Goal: Find specific page/section: Find specific page/section

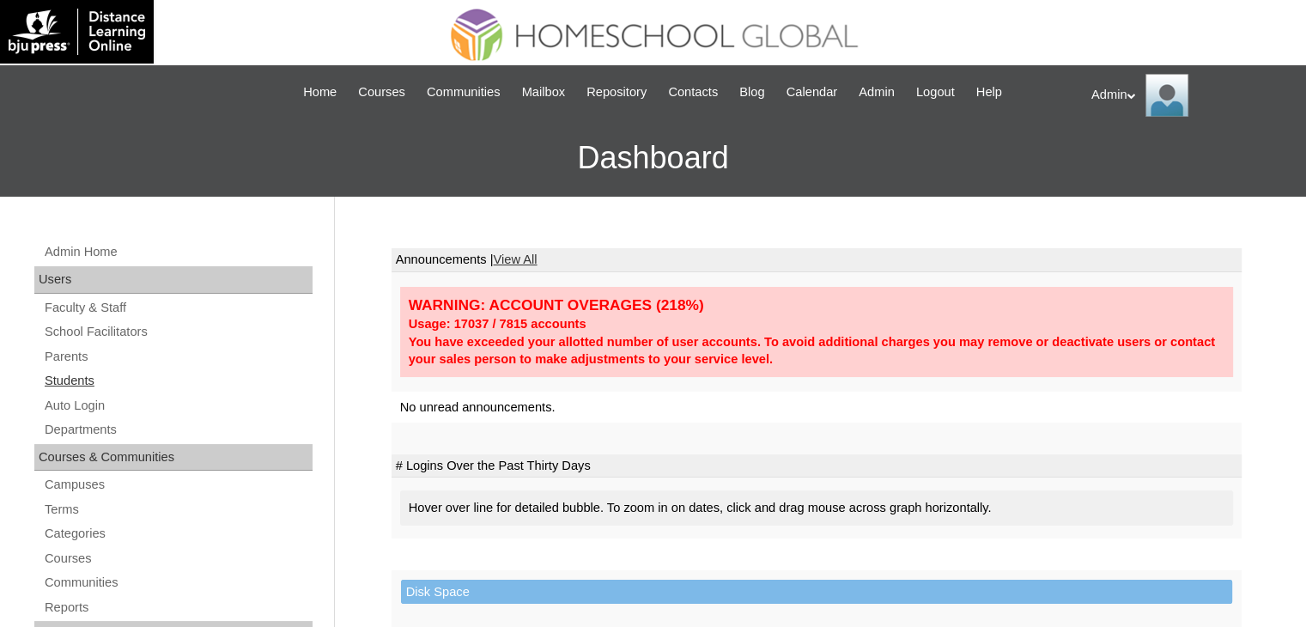
click at [79, 382] on link "Students" at bounding box center [178, 380] width 270 height 21
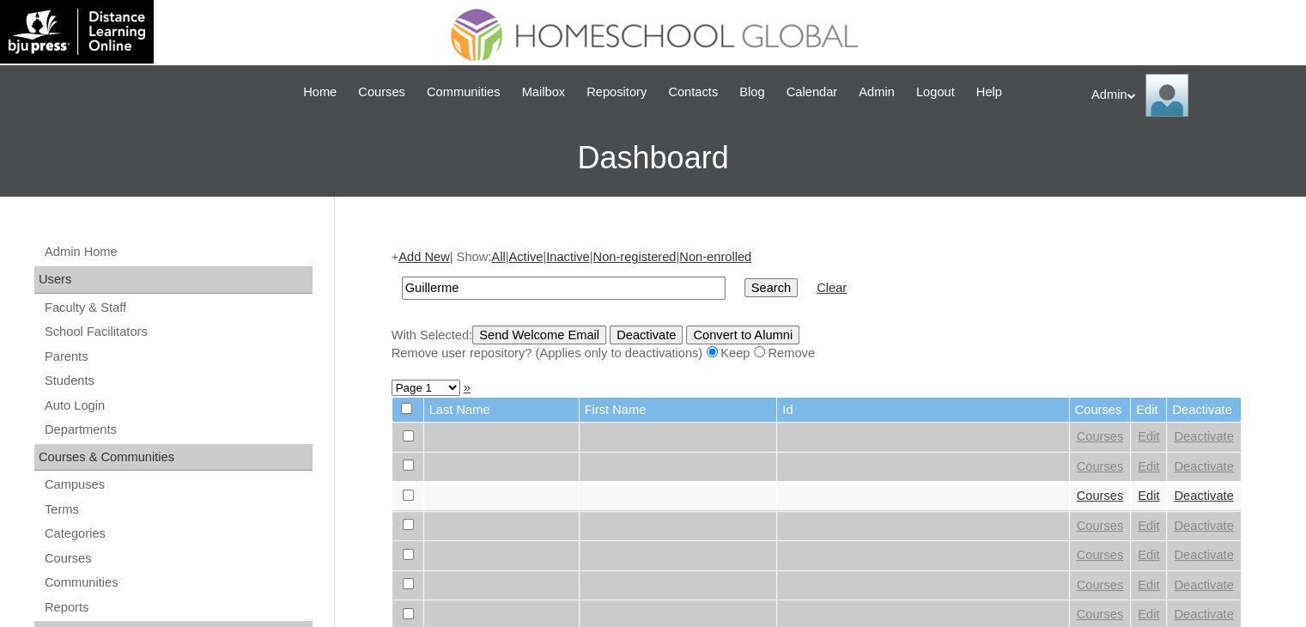
type input "Guillerme\"
click at [744, 278] on input "Search" at bounding box center [770, 287] width 53 height 19
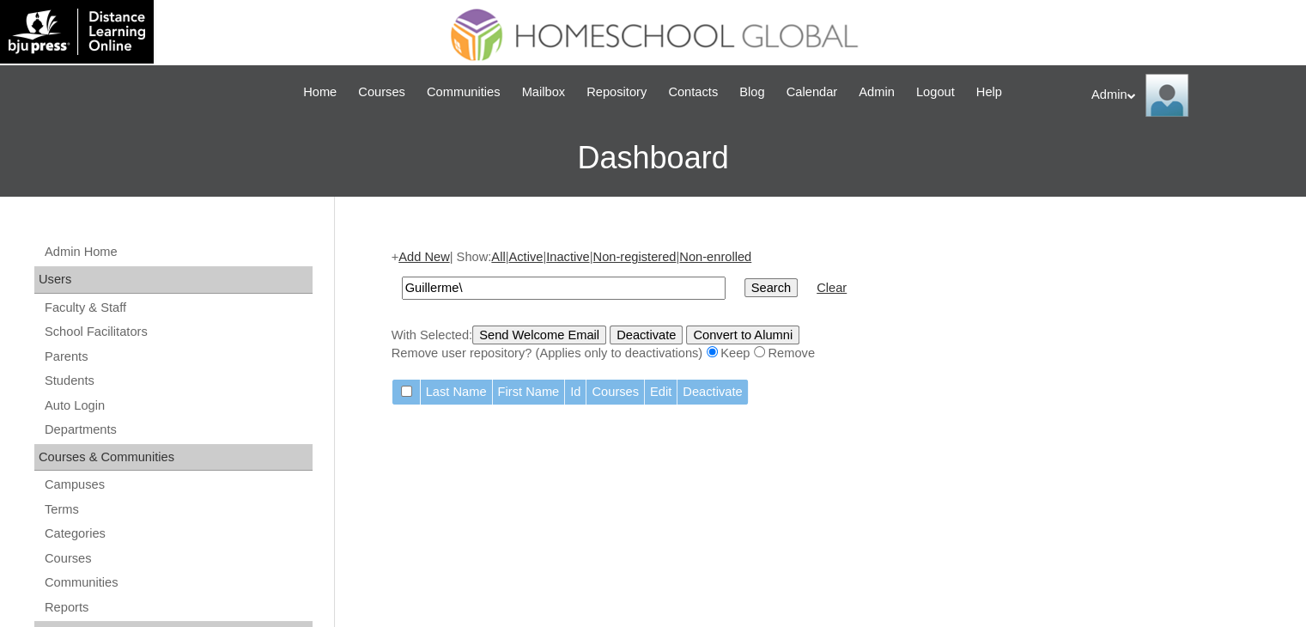
click at [510, 283] on input "Guillerme\" at bounding box center [564, 288] width 324 height 23
type input "Guillerme"
click at [744, 278] on input "Search" at bounding box center [770, 287] width 53 height 19
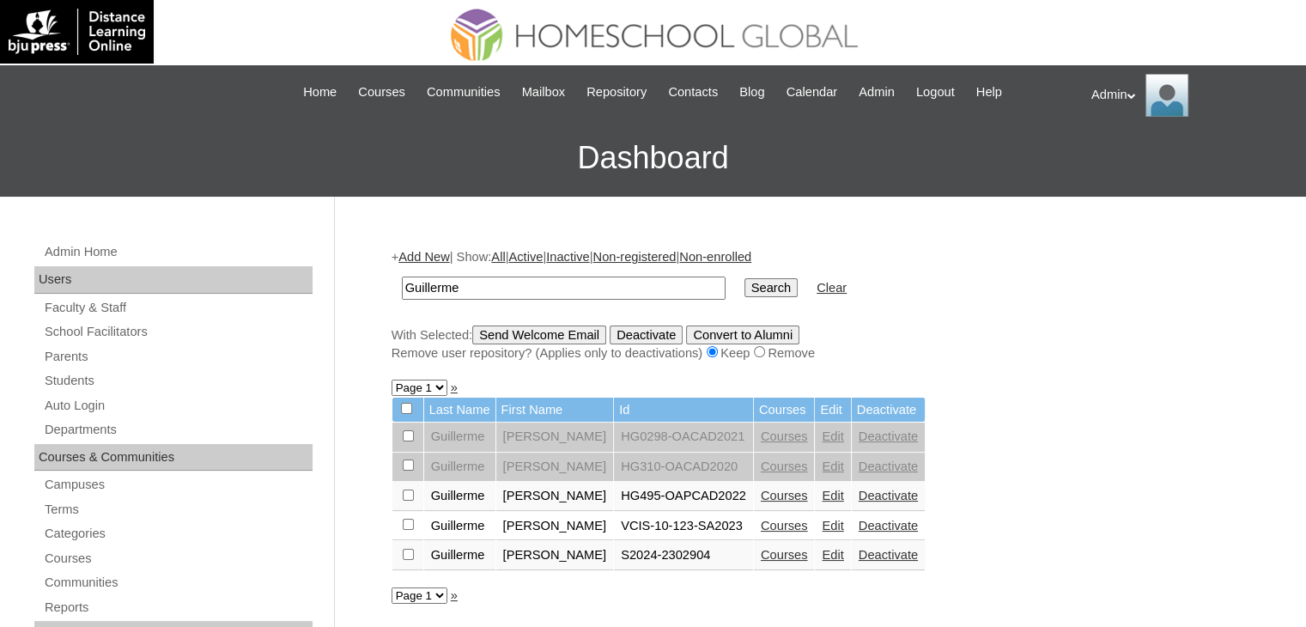
click at [808, 548] on link "Courses" at bounding box center [784, 555] width 47 height 14
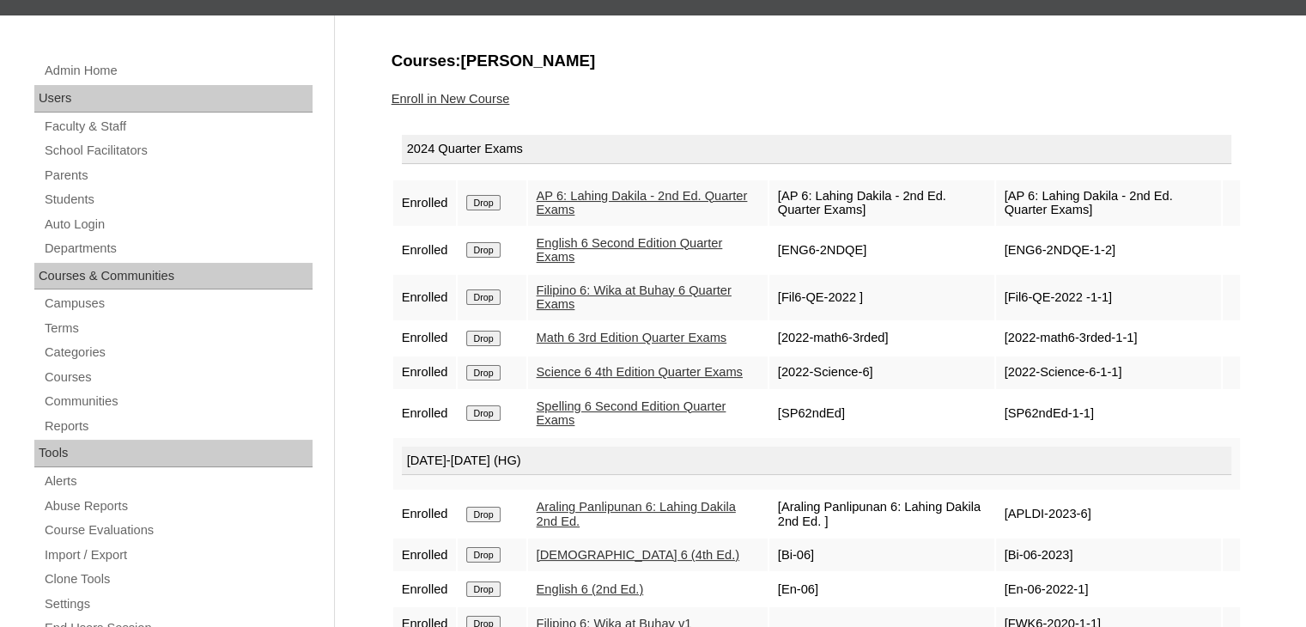
scroll to position [175, 0]
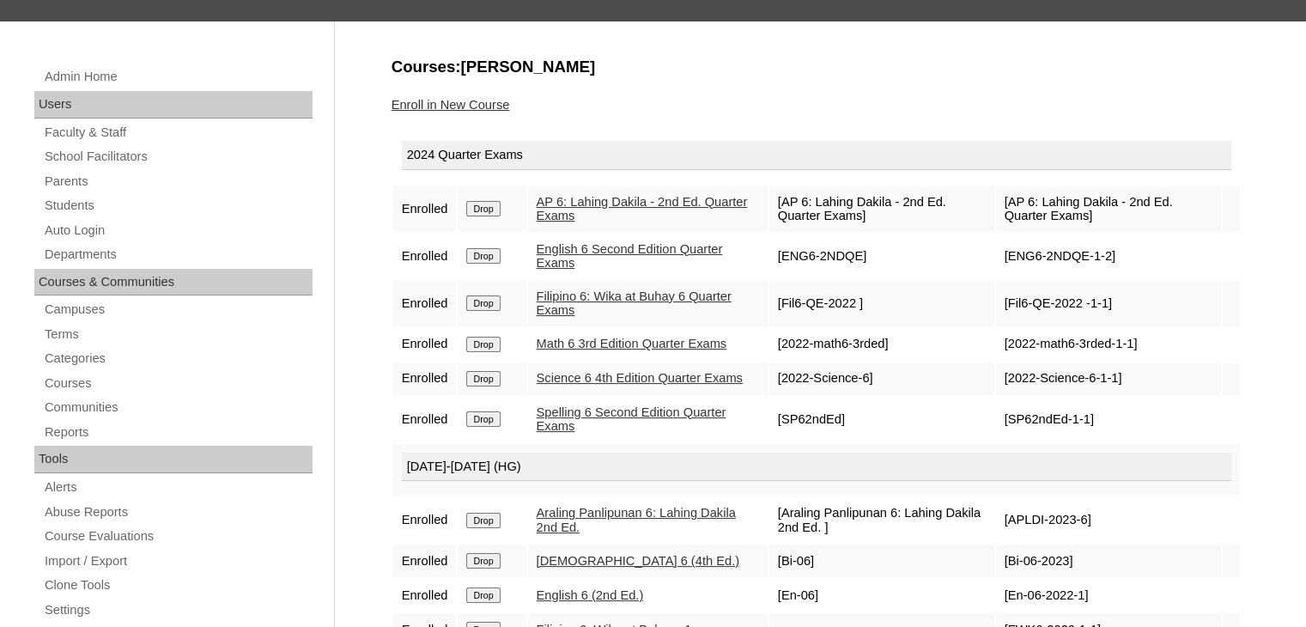
click at [593, 289] on link "Filipino 6: Wika at Buhay 6 Quarter Exams" at bounding box center [634, 303] width 195 height 28
